Goal: Transaction & Acquisition: Purchase product/service

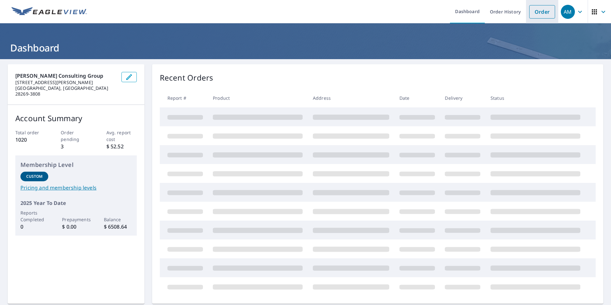
click at [529, 16] on link "Order" at bounding box center [542, 11] width 26 height 13
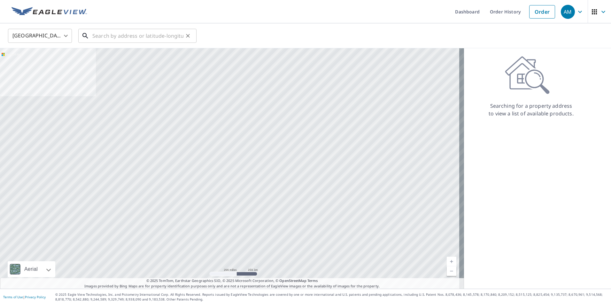
click at [116, 36] on input "text" at bounding box center [137, 36] width 91 height 18
paste input "[STREET_ADDRESS][PERSON_NAME]"
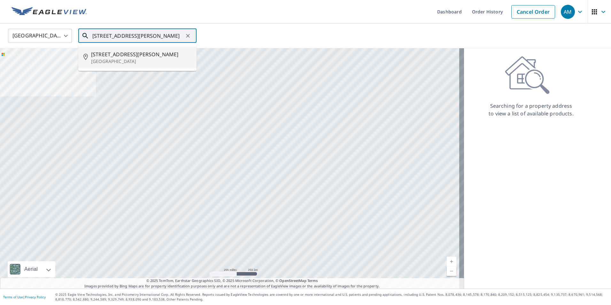
click at [122, 58] on p "[GEOGRAPHIC_DATA]" at bounding box center [141, 61] width 100 height 6
type input "[STREET_ADDRESS][PERSON_NAME]"
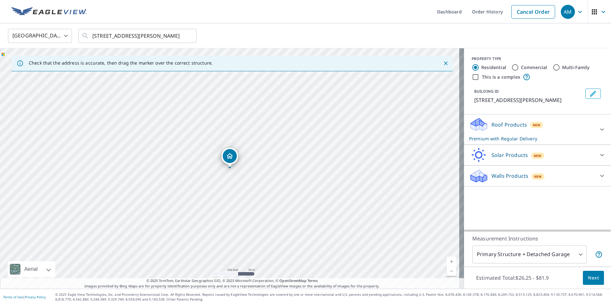
click at [588, 278] on span "Next" at bounding box center [593, 278] width 11 height 8
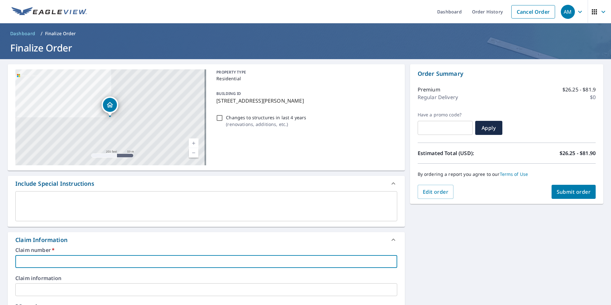
click at [25, 264] on input "text" at bounding box center [206, 261] width 382 height 13
paste input "100315838"
type input "100315838"
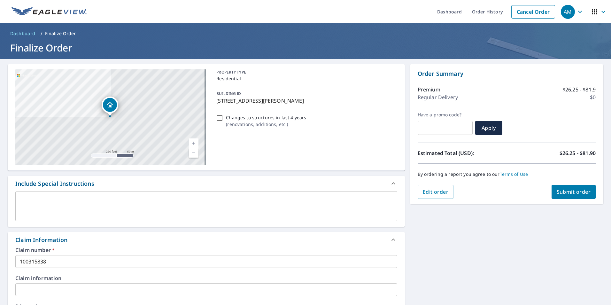
click at [111, 237] on div "Claim Information" at bounding box center [200, 239] width 370 height 9
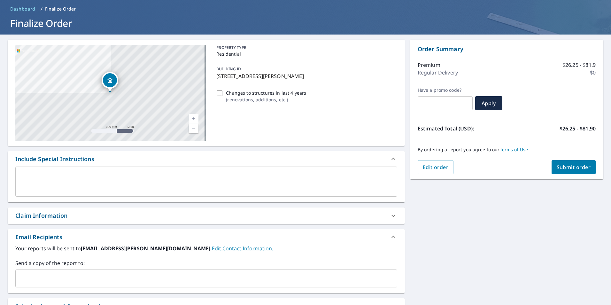
scroll to position [32, 0]
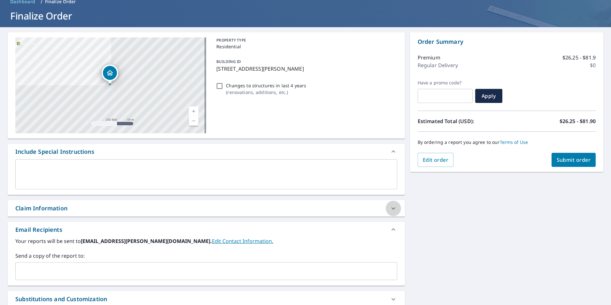
click at [390, 205] on icon at bounding box center [393, 208] width 8 height 8
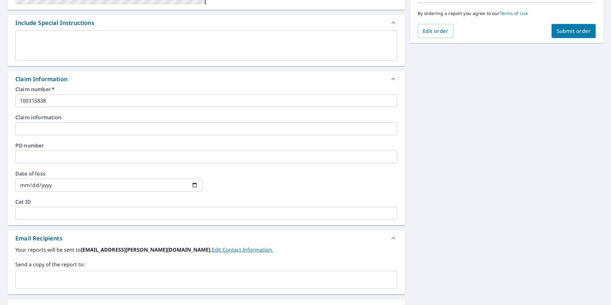
scroll to position [224, 0]
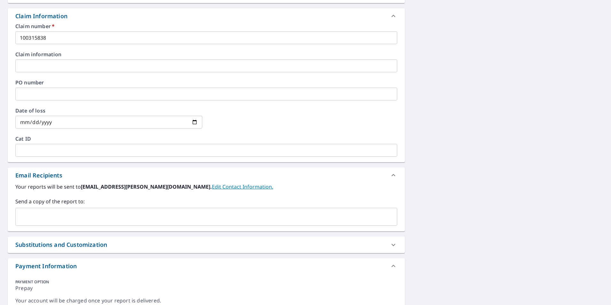
click at [48, 212] on input "text" at bounding box center [201, 217] width 366 height 12
click at [33, 215] on input "text" at bounding box center [201, 217] width 366 height 12
type input "v"
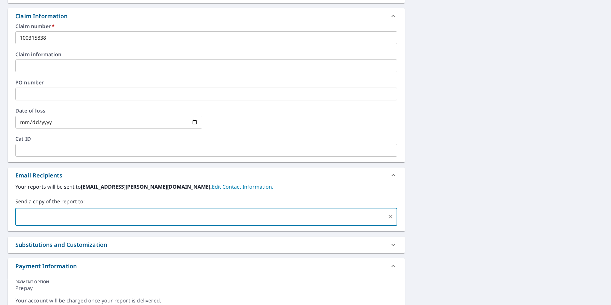
paste input "[EMAIL_ADDRESS][PERSON_NAME][PERSON_NAME][DOMAIN_NAME]"
click at [20, 218] on input "[EMAIL_ADDRESS][PERSON_NAME][PERSON_NAME][DOMAIN_NAME]" at bounding box center [201, 217] width 366 height 12
type input "[PERSON_NAME][EMAIL_ADDRESS][PERSON_NAME][PERSON_NAME][DOMAIN_NAME]"
click at [132, 211] on input "[PERSON_NAME][EMAIL_ADDRESS][PERSON_NAME][PERSON_NAME][DOMAIN_NAME]" at bounding box center [201, 217] width 366 height 12
click at [200, 215] on input "text" at bounding box center [292, 217] width 185 height 12
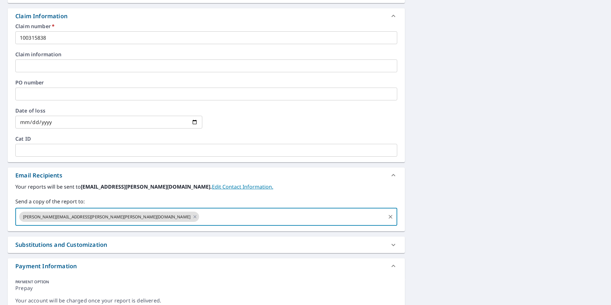
paste input "[EMAIL_ADDRESS][PERSON_NAME][DOMAIN_NAME]"
type input "[EMAIL_ADDRESS][PERSON_NAME][DOMAIN_NAME]"
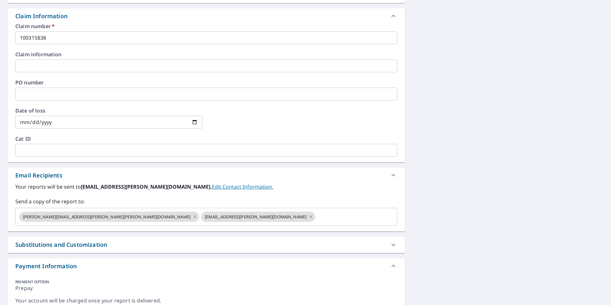
click at [165, 239] on div "Substitutions and Customization" at bounding box center [206, 244] width 397 height 16
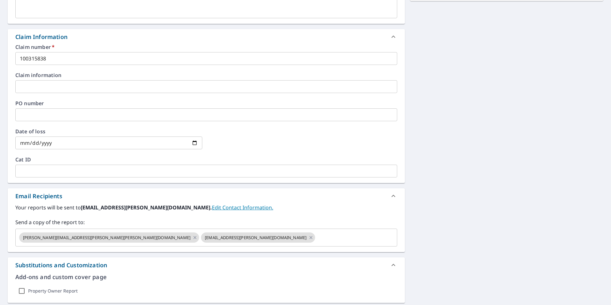
scroll to position [192, 0]
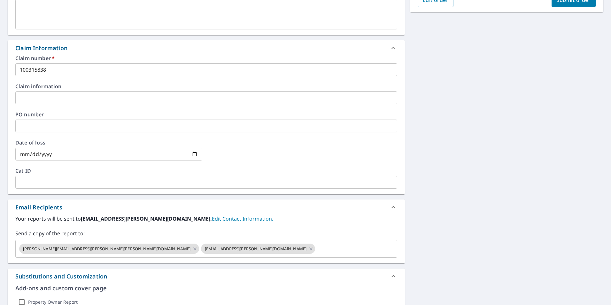
click at [507, 233] on div "[STREET_ADDRESS][PERSON_NAME] Aerial Road A standard road map Aerial A detailed…" at bounding box center [305, 125] width 611 height 516
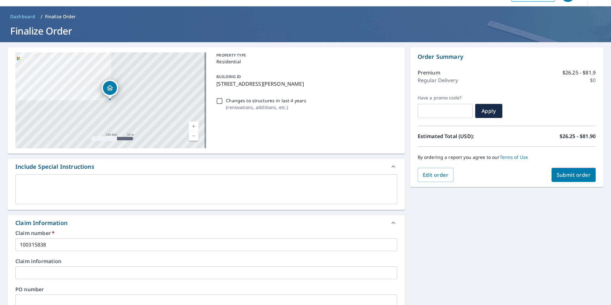
scroll to position [0, 0]
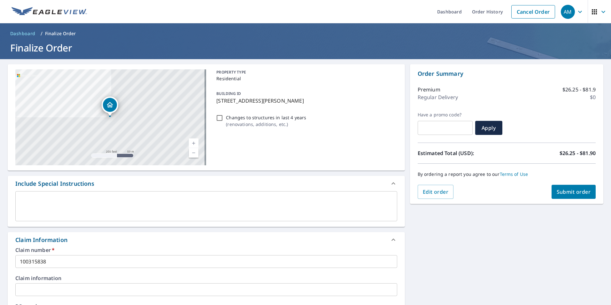
click at [565, 189] on span "Submit order" at bounding box center [574, 191] width 34 height 7
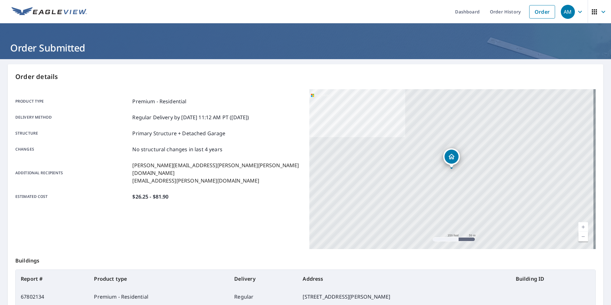
drag, startPoint x: 266, startPoint y: 220, endPoint x: 272, endPoint y: 218, distance: 6.2
click at [266, 220] on div "Product type Premium - Residential Delivery method Regular Delivery by [DATE] 1…" at bounding box center [158, 169] width 286 height 160
